Goal: Task Accomplishment & Management: Manage account settings

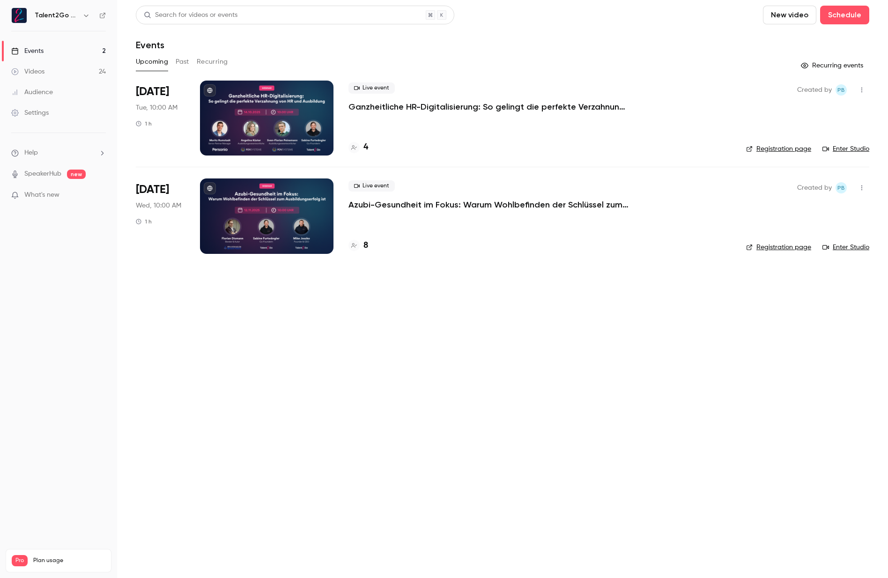
click at [366, 244] on h4 "8" at bounding box center [365, 245] width 5 height 13
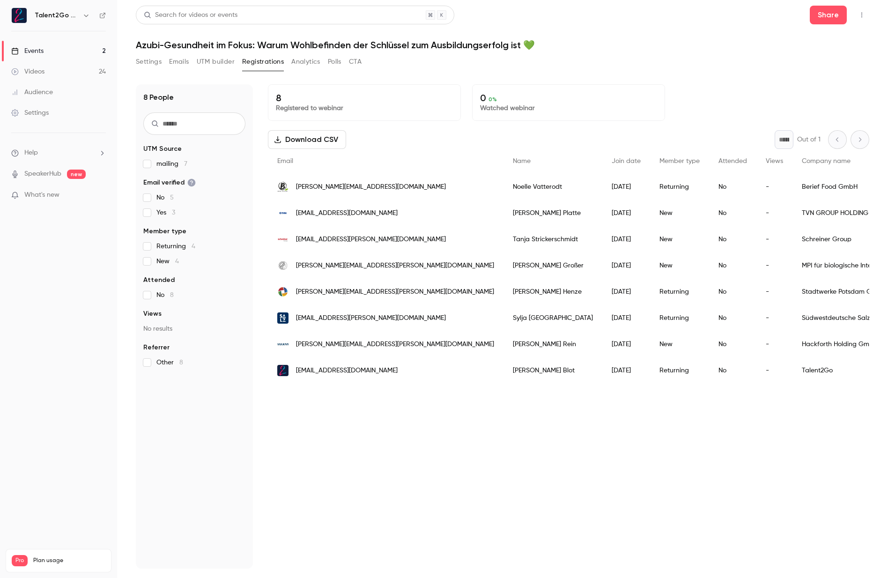
click at [632, 77] on div "8 People UTM Source mailing 7 Email verified No 5 Yes 3 Member type Returning 4…" at bounding box center [502, 320] width 733 height 495
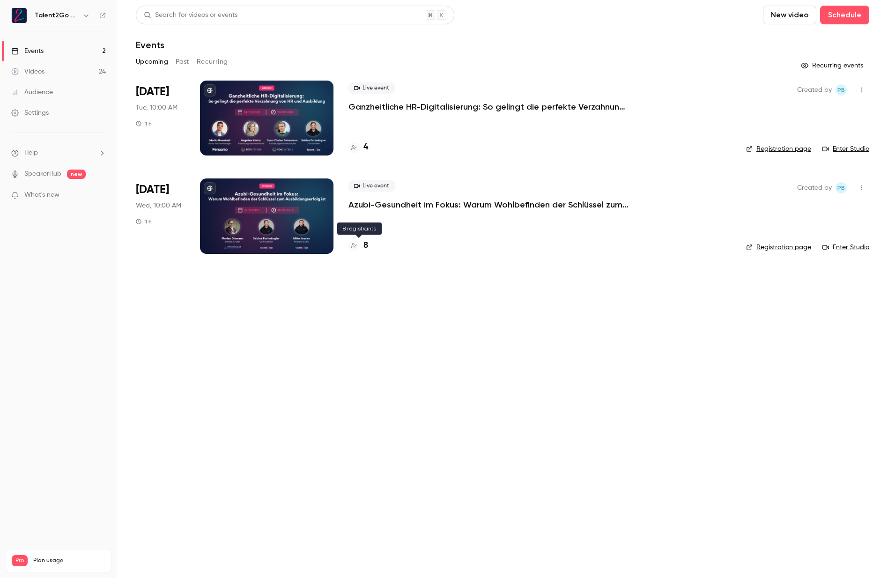
click at [366, 248] on h4 "8" at bounding box center [365, 245] width 5 height 13
